Goal: Information Seeking & Learning: Check status

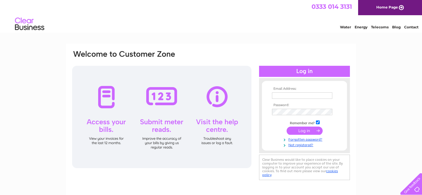
click at [292, 95] on input "text" at bounding box center [302, 96] width 60 height 6
type input "washcambuslangltd@gmail.com"
click at [316, 132] on input "submit" at bounding box center [304, 131] width 36 height 8
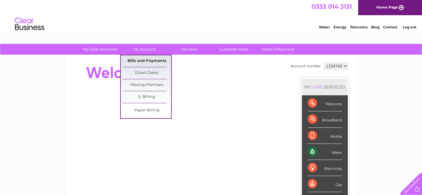
click at [144, 59] on link "Bills and Payments" at bounding box center [147, 61] width 48 height 12
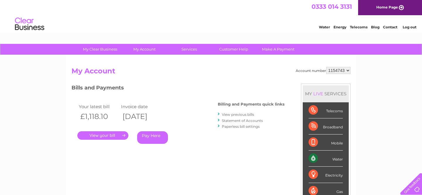
click at [112, 135] on link "." at bounding box center [102, 136] width 51 height 8
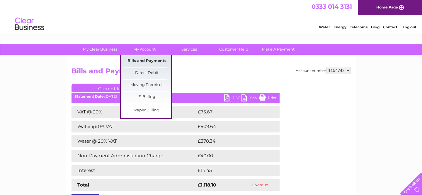
click at [142, 61] on link "Bills and Payments" at bounding box center [147, 61] width 48 height 12
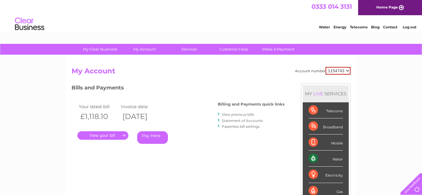
click at [240, 112] on link "View previous bills" at bounding box center [238, 114] width 32 height 4
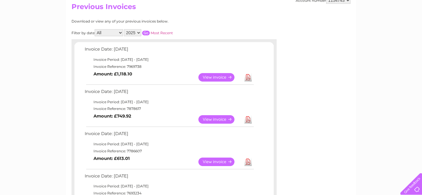
scroll to position [65, 0]
click at [217, 120] on link "View" at bounding box center [219, 119] width 43 height 8
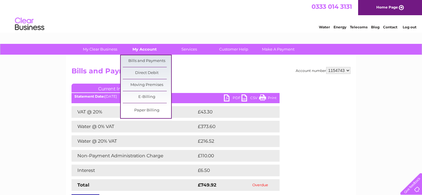
click at [139, 47] on link "My Account" at bounding box center [144, 49] width 48 height 11
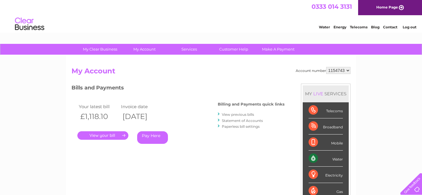
click at [245, 119] on link "Statement of Accounts" at bounding box center [242, 121] width 41 height 4
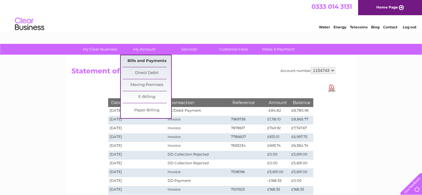
click at [148, 60] on link "Bills and Payments" at bounding box center [147, 61] width 48 height 12
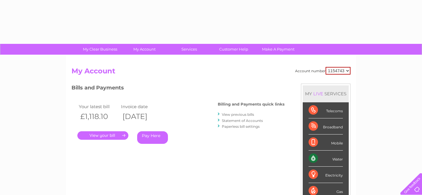
click at [106, 136] on link "." at bounding box center [102, 136] width 51 height 8
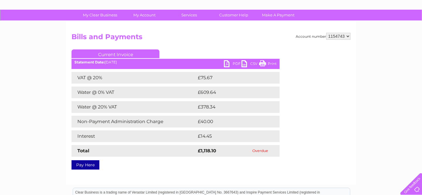
scroll to position [35, 0]
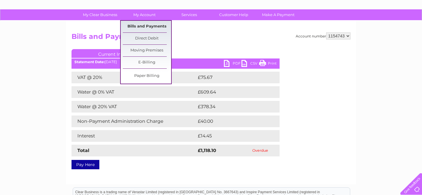
click at [146, 26] on link "Bills and Payments" at bounding box center [147, 27] width 48 height 12
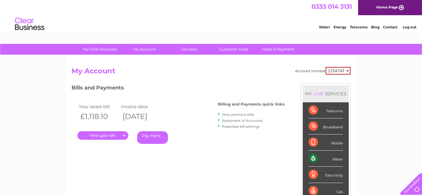
click at [247, 121] on link "Statement of Accounts" at bounding box center [242, 121] width 41 height 4
